Goal: Download file/media

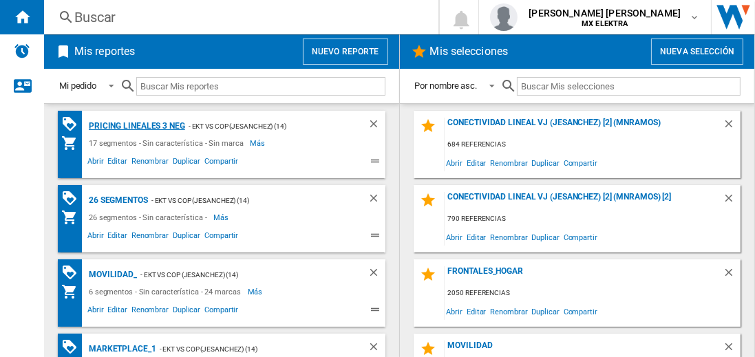
click at [136, 125] on div "Pricing lineales 3 neg" at bounding box center [135, 126] width 100 height 17
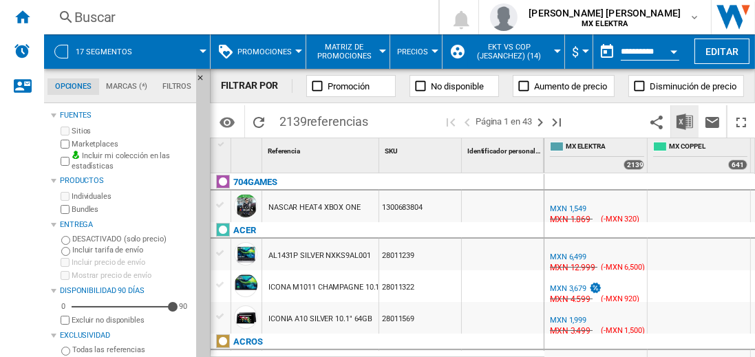
click at [685, 121] on img "Descargar en Excel" at bounding box center [684, 122] width 17 height 17
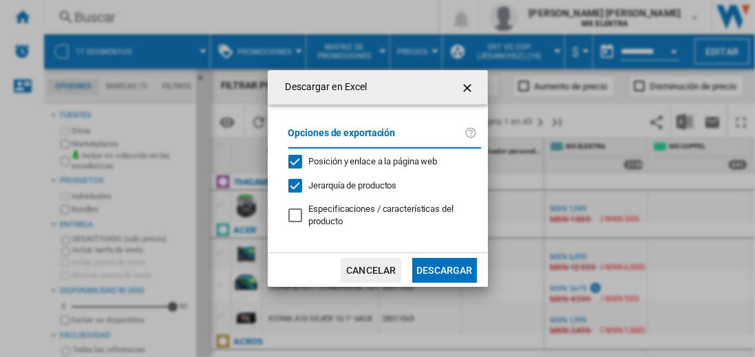
click at [444, 268] on button "Descargar" at bounding box center [444, 270] width 64 height 25
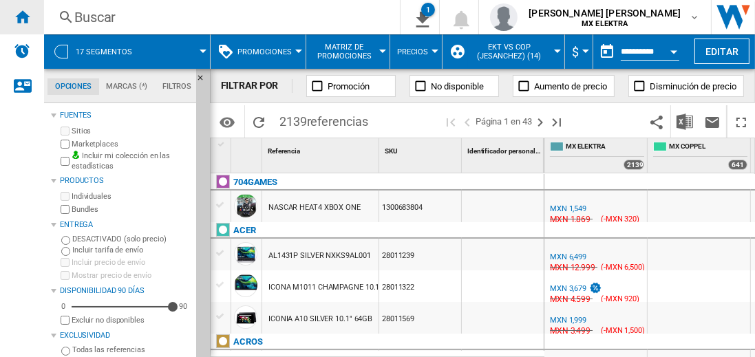
click at [22, 17] on ng-md-icon "Inicio" at bounding box center [22, 16] width 17 height 17
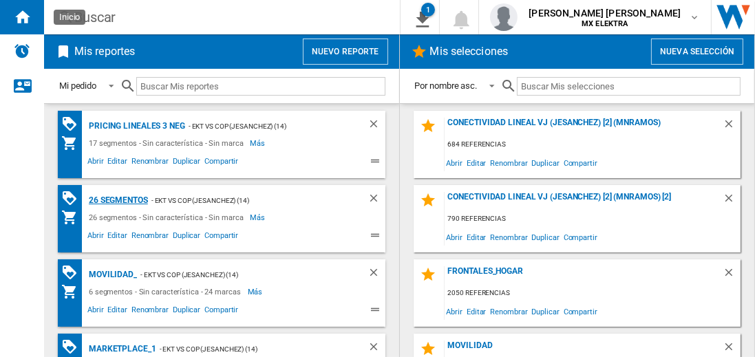
click at [119, 199] on div "26 segmentos" at bounding box center [116, 200] width 63 height 17
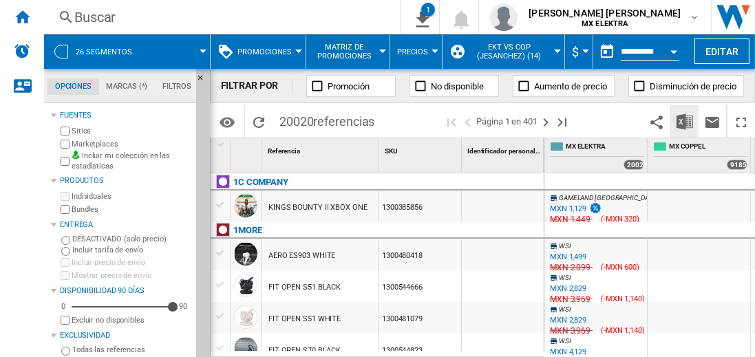
click at [685, 121] on img "Descargar en Excel" at bounding box center [684, 122] width 17 height 17
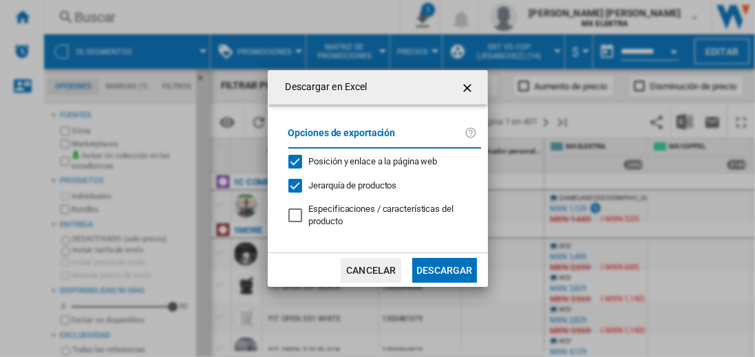
click at [444, 268] on button "Descargar" at bounding box center [444, 270] width 64 height 25
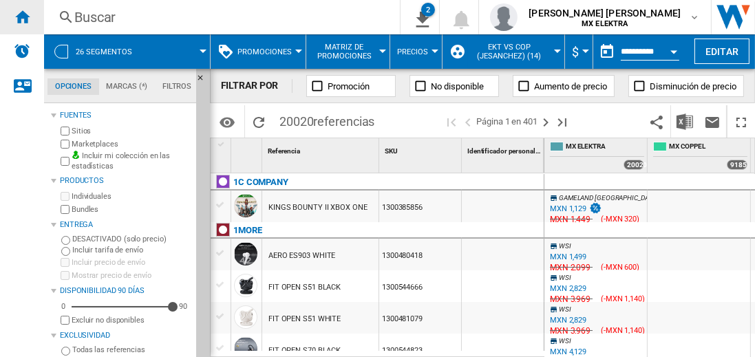
click at [22, 17] on ng-md-icon "Inicio" at bounding box center [22, 16] width 17 height 17
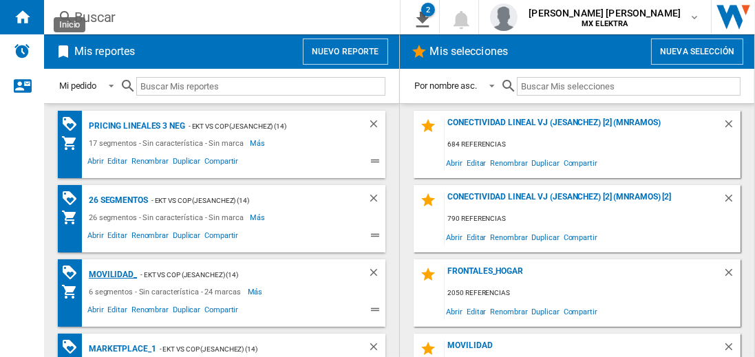
click at [110, 273] on div "MOVILIDAD_" at bounding box center [111, 274] width 52 height 17
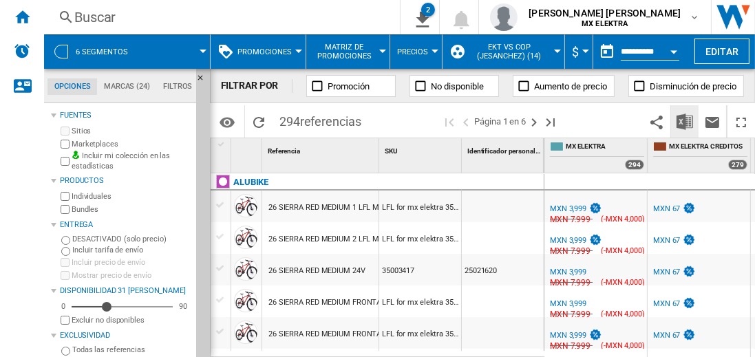
click at [685, 121] on img "Descargar en Excel" at bounding box center [684, 122] width 17 height 17
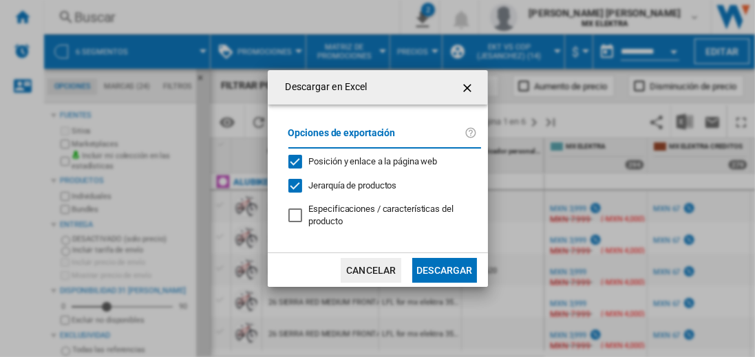
click at [444, 268] on button "Descargar" at bounding box center [444, 270] width 64 height 25
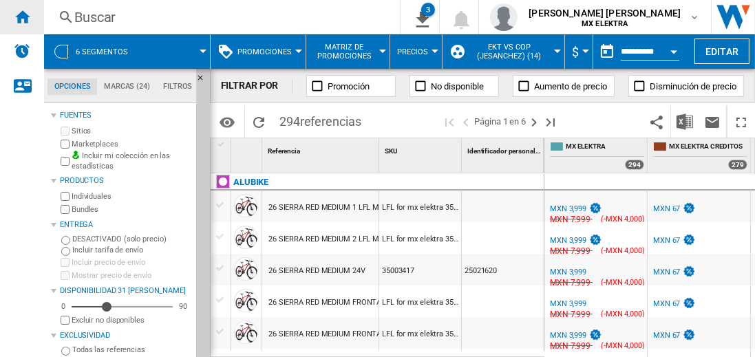
click at [22, 17] on ng-md-icon "Inicio" at bounding box center [22, 16] width 17 height 17
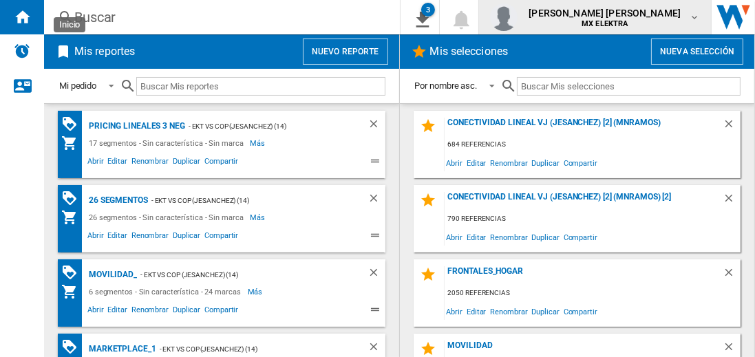
click at [618, 17] on span "[PERSON_NAME] [PERSON_NAME]" at bounding box center [605, 13] width 152 height 14
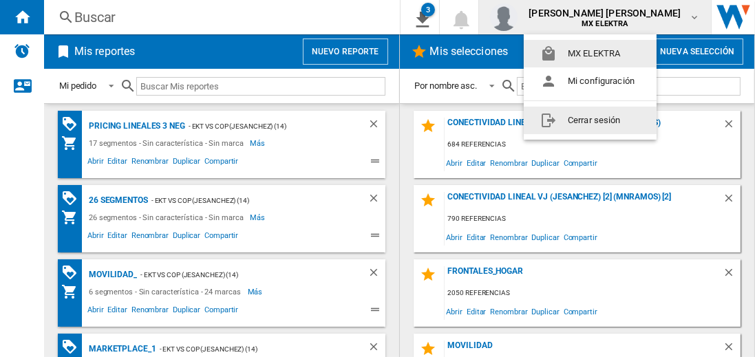
click at [590, 120] on button "Cerrar sesión" at bounding box center [590, 121] width 133 height 28
